Goal: Find specific page/section: Find specific page/section

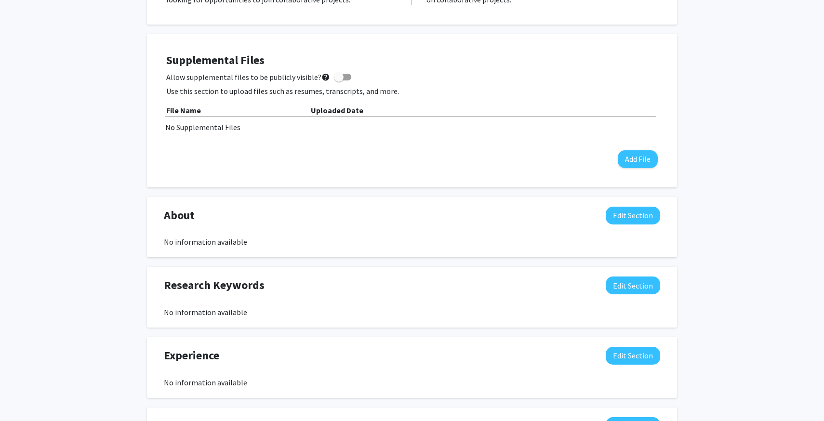
scroll to position [236, 0]
click at [628, 144] on div "Supplemental Files Allow supplemental files to be publicly visible? help Use th…" at bounding box center [412, 110] width 492 height 115
click at [630, 151] on button "Add File" at bounding box center [638, 159] width 40 height 18
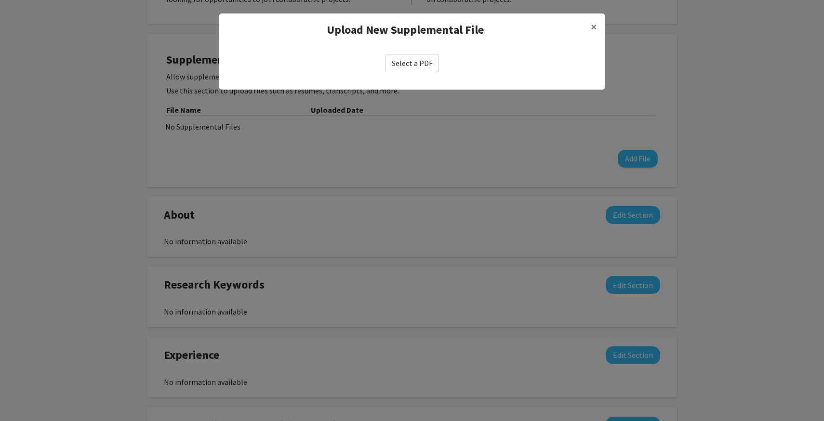
drag, startPoint x: 412, startPoint y: 67, endPoint x: 627, endPoint y: 21, distance: 220.0
click at [629, 29] on modal-container "Upload New Supplemental File × Select a PDF" at bounding box center [412, 210] width 824 height 421
click at [590, 23] on button "×" at bounding box center [594, 26] width 22 height 27
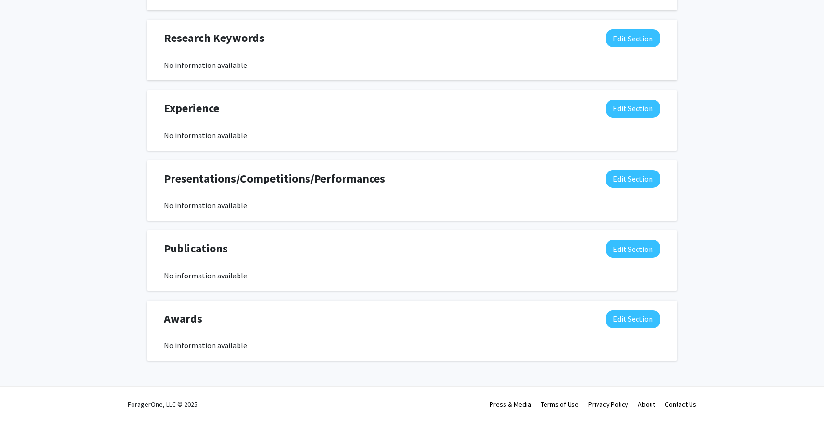
scroll to position [0, 0]
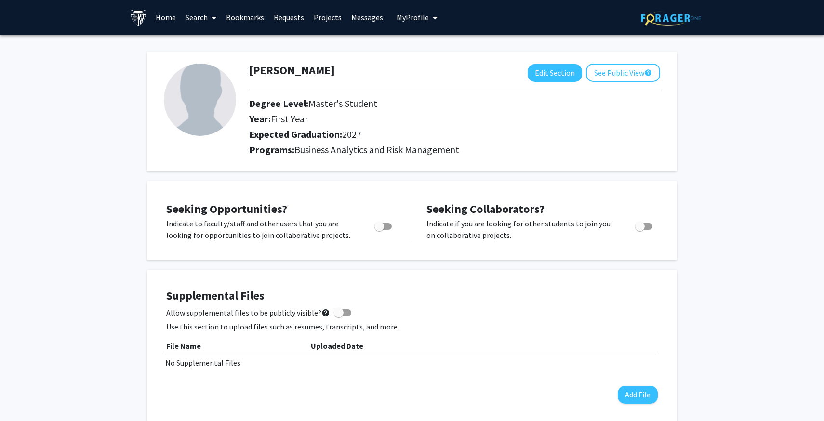
click at [201, 24] on link "Search" at bounding box center [201, 17] width 40 height 34
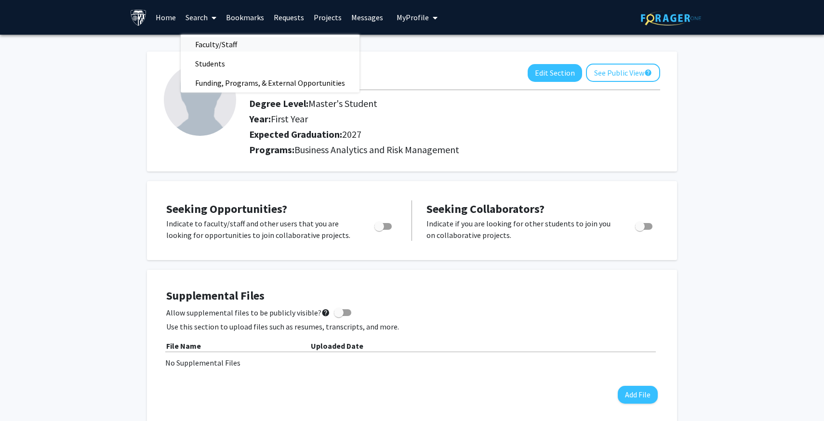
click at [205, 46] on span "Faculty/Staff" at bounding box center [216, 44] width 71 height 19
